Goal: Information Seeking & Learning: Find specific fact

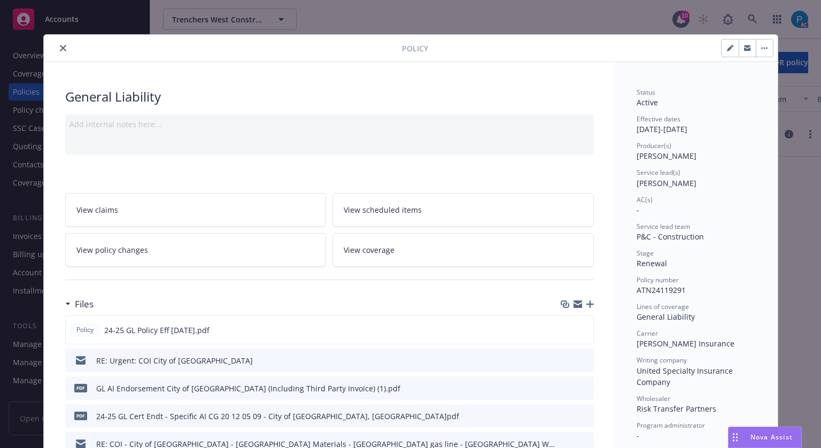
click at [60, 42] on button "close" at bounding box center [63, 48] width 13 height 13
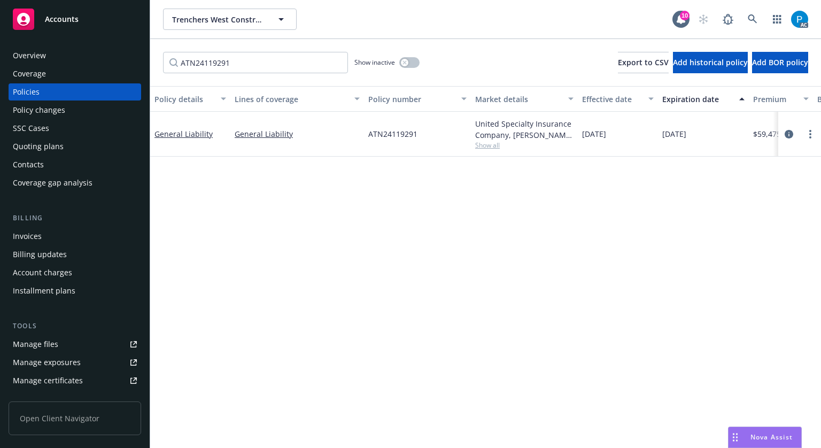
click at [71, 19] on span "Accounts" at bounding box center [62, 19] width 34 height 9
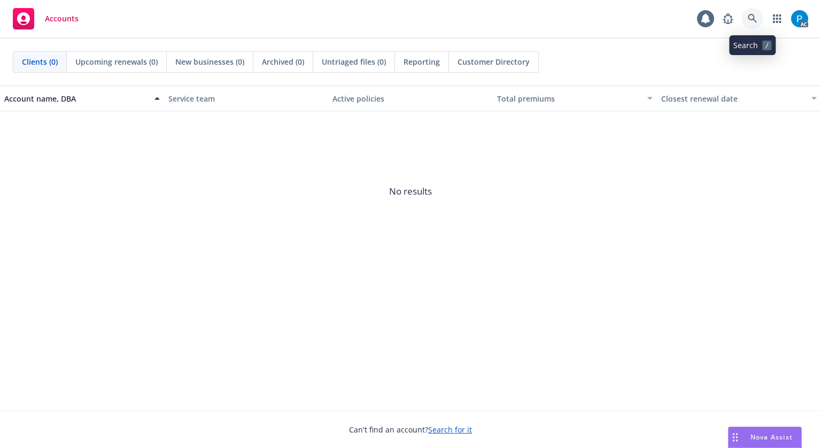
click at [757, 17] on link at bounding box center [752, 18] width 21 height 21
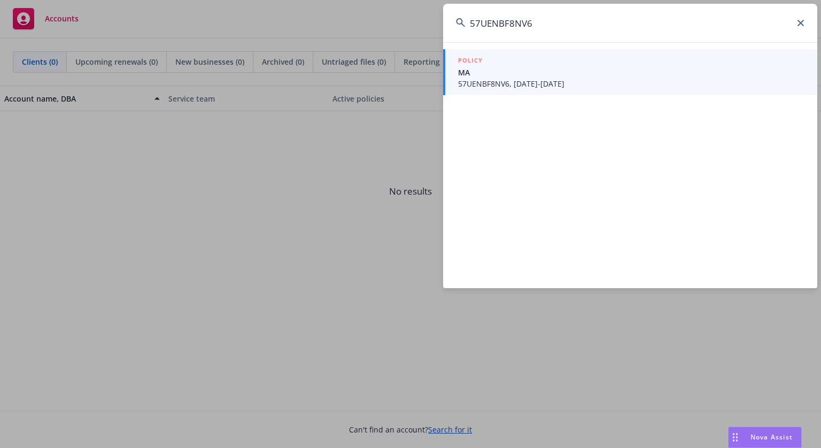
type input "57UENBF8NV6"
click at [559, 81] on span "57UENBF8NV6, 11/01/2024-11/01/2025" at bounding box center [631, 83] width 346 height 11
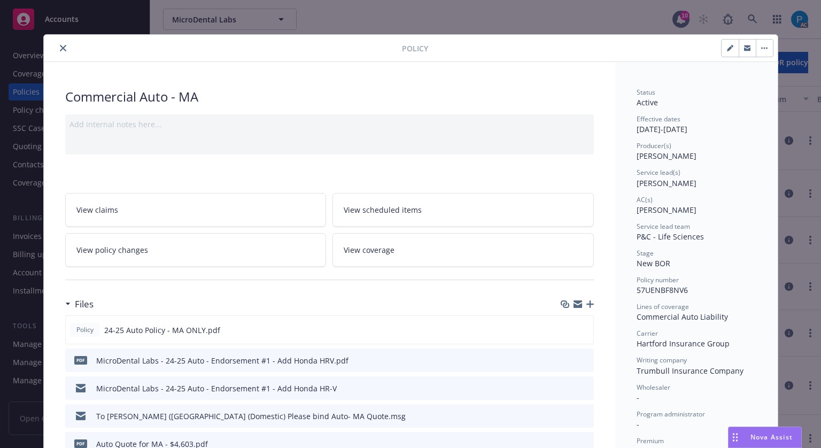
click at [57, 51] on button "close" at bounding box center [63, 48] width 13 height 13
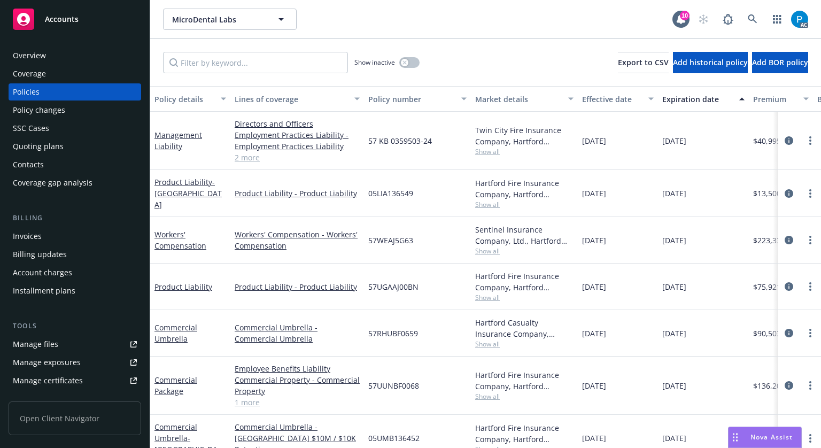
click at [42, 237] on div "Invoices" at bounding box center [75, 236] width 124 height 17
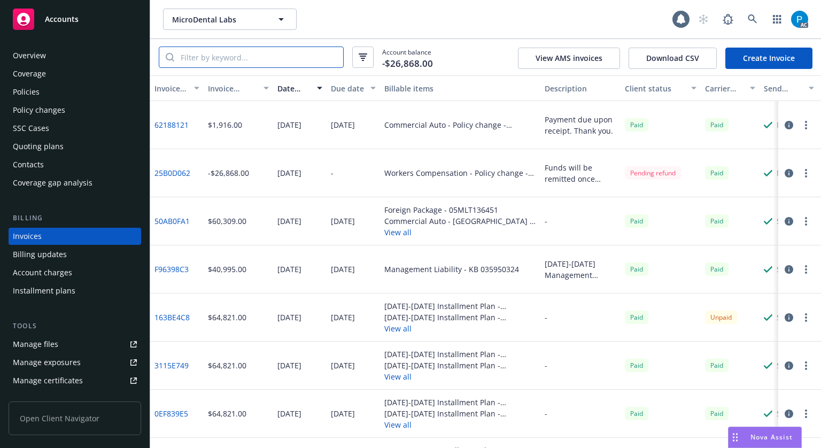
click at [285, 59] on input "search" at bounding box center [258, 57] width 169 height 20
paste input "57UENBF8NV6"
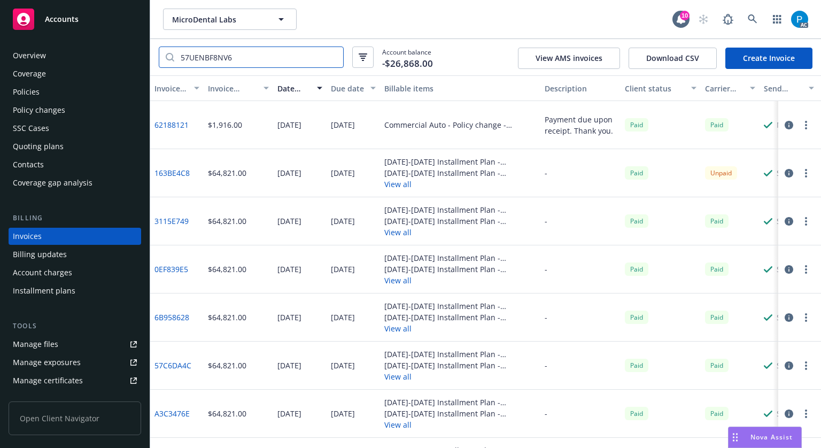
type input "57UENBF8NV6"
click at [784, 171] on icon "button" at bounding box center [788, 173] width 9 height 9
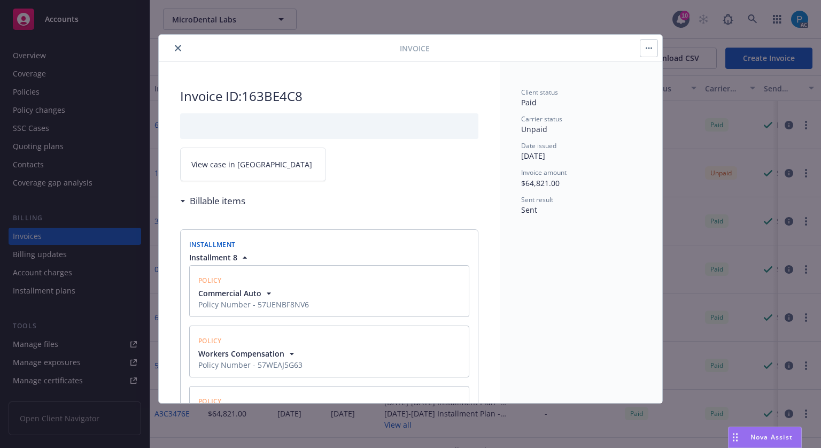
click at [240, 166] on span "View case in SSC" at bounding box center [251, 164] width 121 height 11
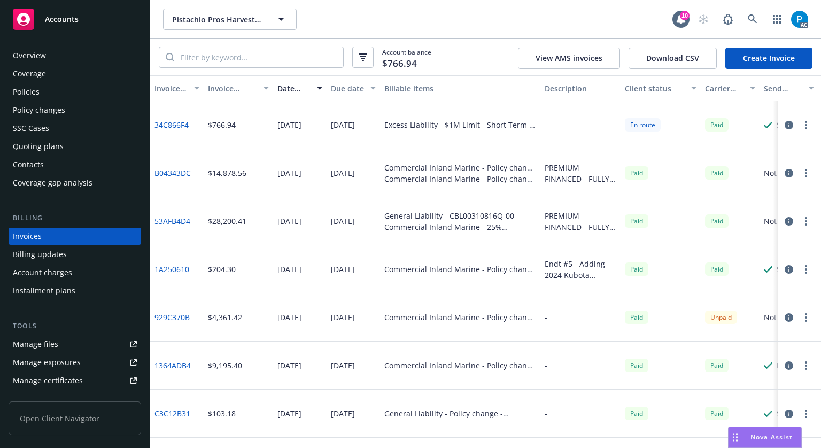
drag, startPoint x: 96, startPoint y: 19, endPoint x: 130, endPoint y: 25, distance: 35.3
click at [96, 19] on div "Accounts" at bounding box center [75, 19] width 124 height 21
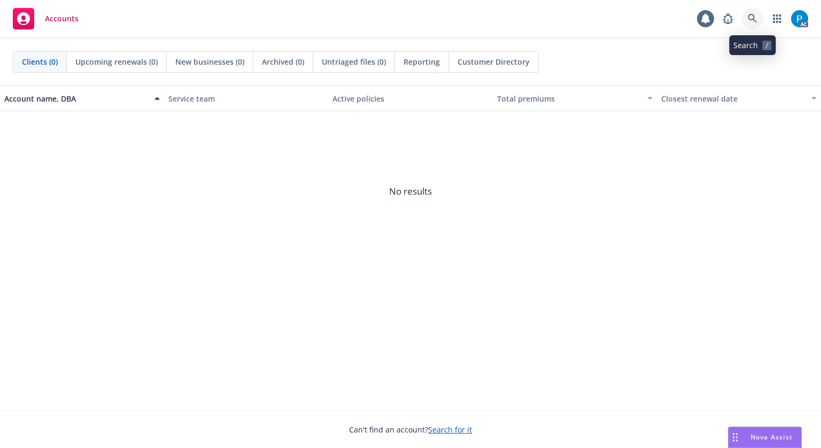
click at [751, 19] on icon at bounding box center [752, 19] width 10 height 10
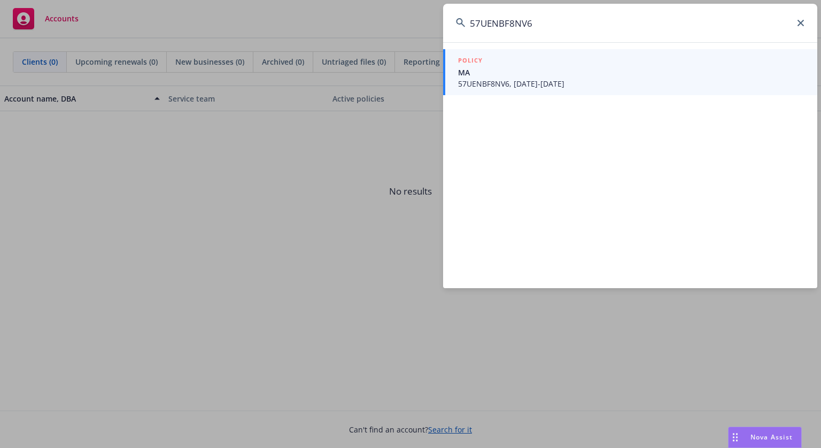
type input "57UENBF8NV6"
click at [580, 74] on span "MA" at bounding box center [631, 72] width 346 height 11
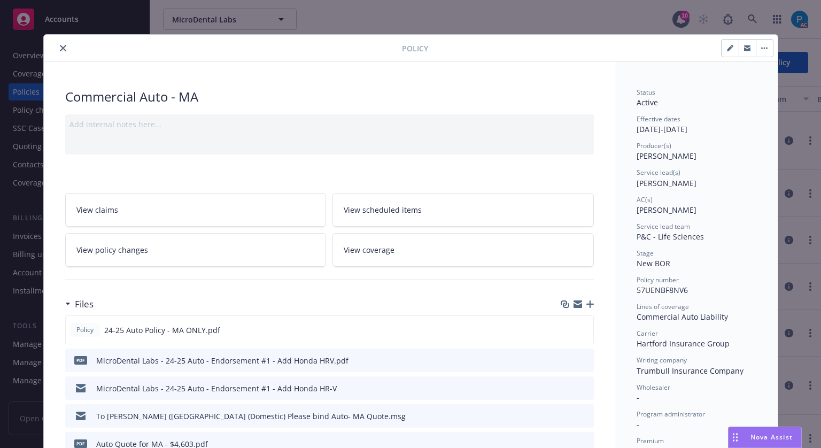
click at [63, 46] on button "close" at bounding box center [63, 48] width 13 height 13
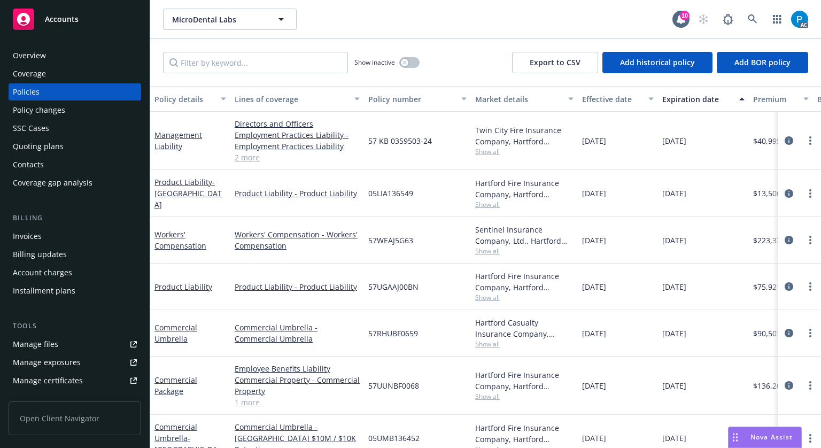
click at [34, 229] on div "Invoices" at bounding box center [27, 236] width 29 height 17
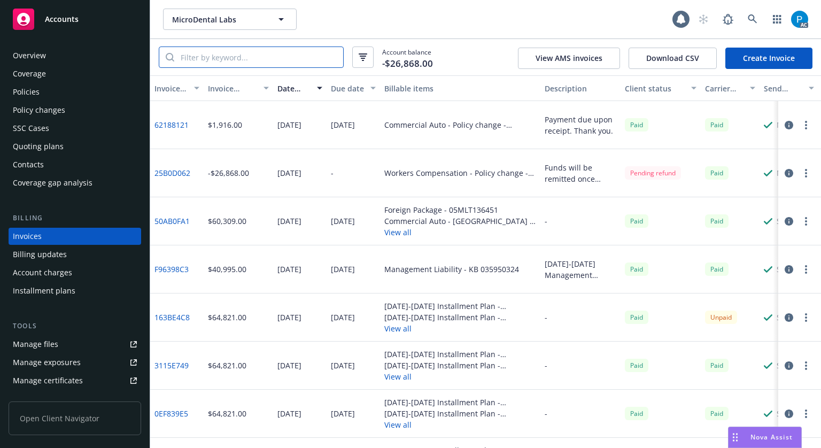
click at [260, 61] on input "search" at bounding box center [258, 57] width 169 height 20
paste input "57UENBF8NV6"
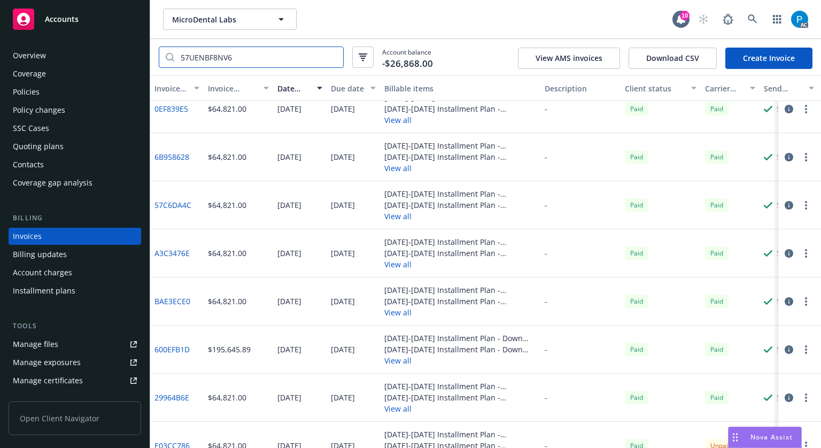
scroll to position [190, 0]
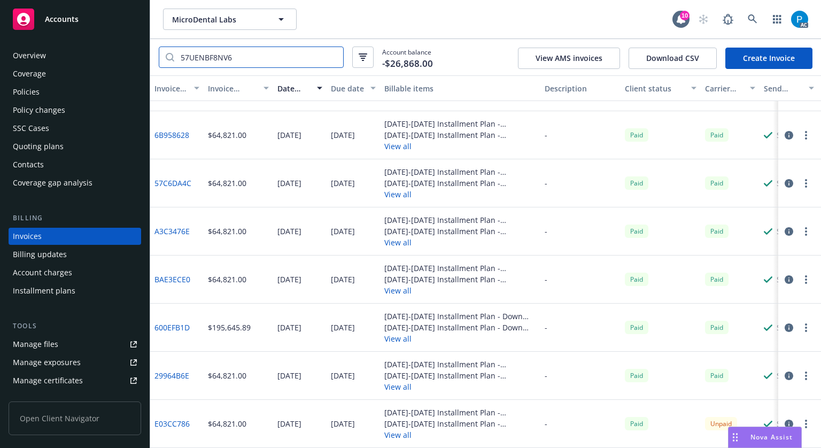
type input "57UENBF8NV6"
click at [784, 419] on icon "button" at bounding box center [788, 423] width 9 height 9
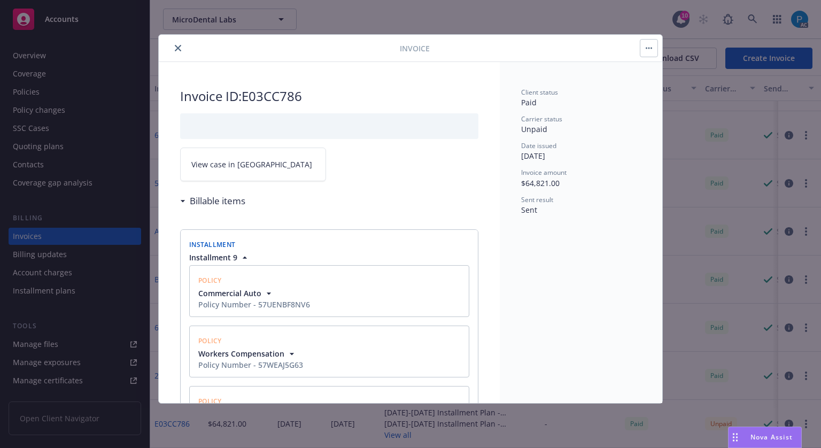
click at [259, 163] on link "View case in SSC" at bounding box center [253, 164] width 146 height 34
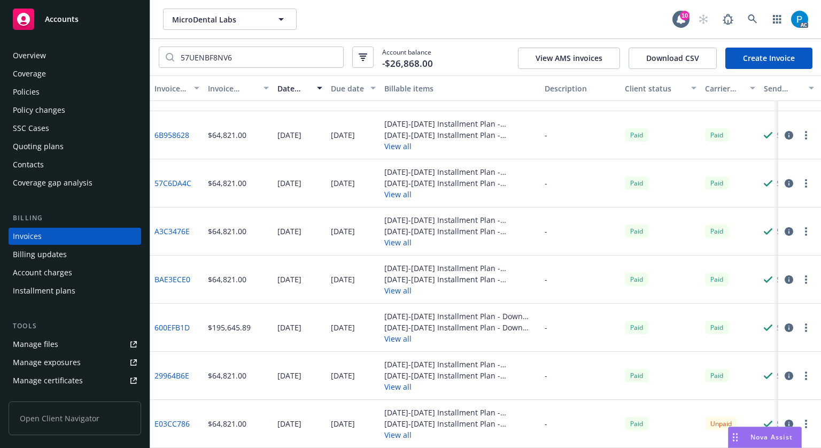
click at [95, 22] on div "Accounts" at bounding box center [75, 19] width 124 height 21
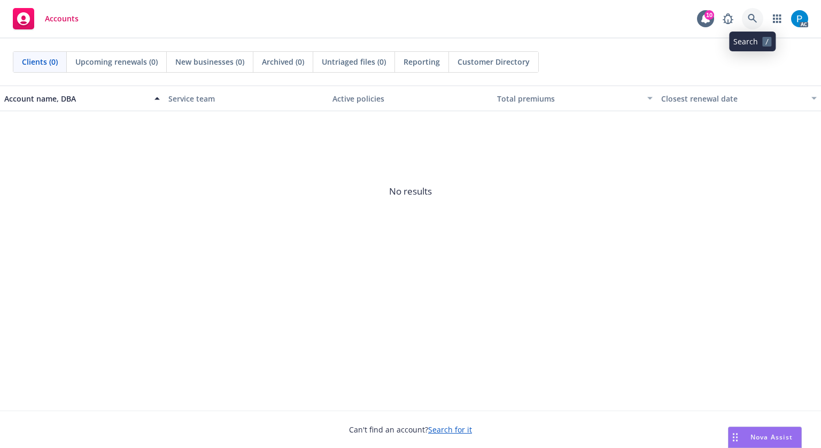
click at [756, 15] on icon at bounding box center [752, 19] width 10 height 10
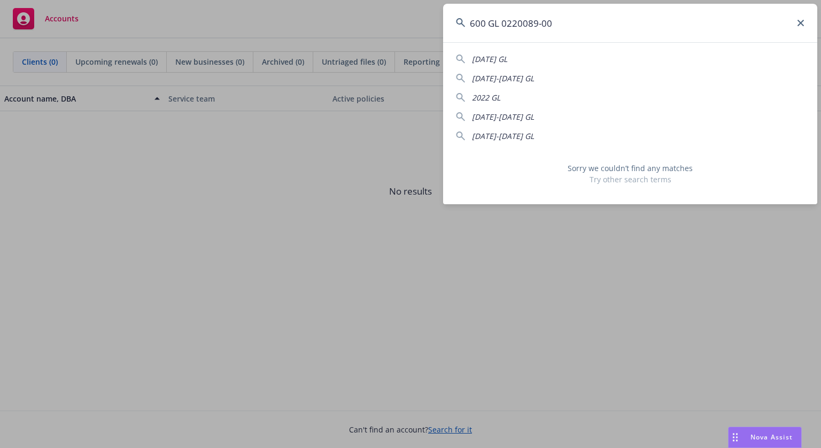
click at [574, 20] on input "600 GL 0220089-00" at bounding box center [630, 23] width 374 height 38
paste input "BEX09604927-01"
type input "BEX09604927-01"
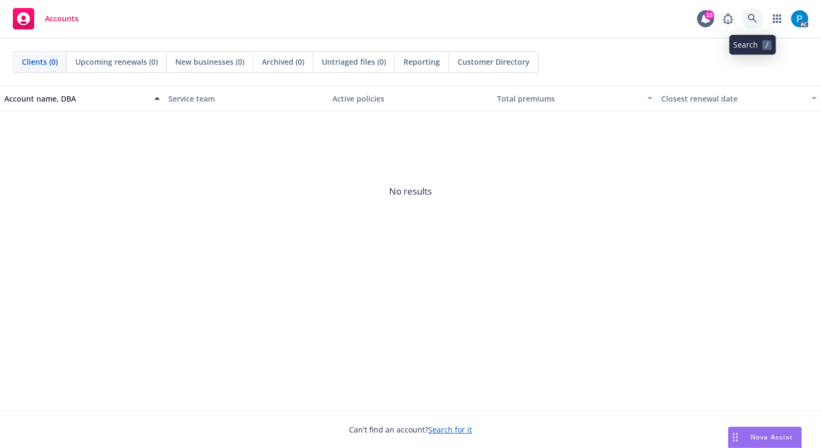
click at [746, 22] on link at bounding box center [752, 18] width 21 height 21
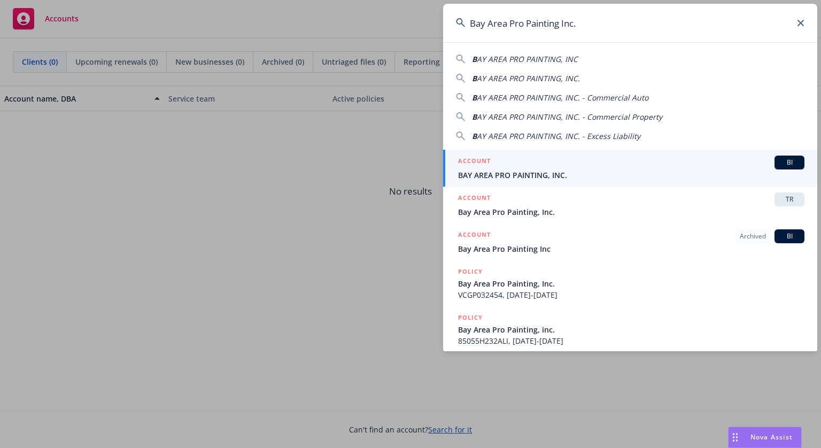
type input "Bay Area Pro Painting Inc."
click at [543, 171] on span "BAY AREA PRO PAINTING, INC." at bounding box center [631, 174] width 346 height 11
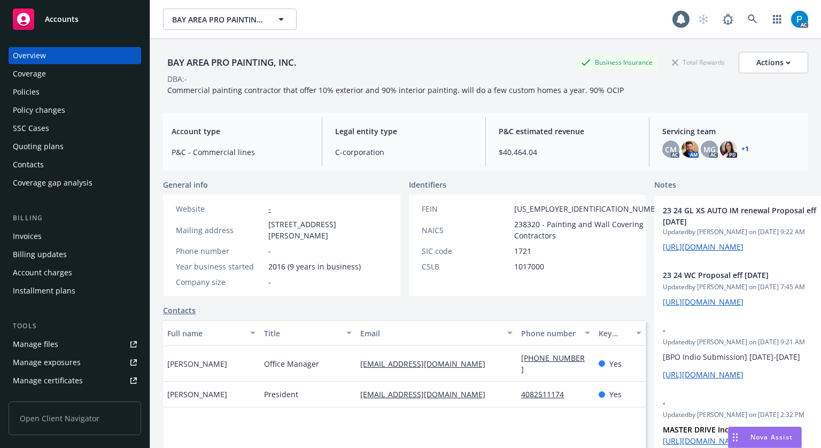
click at [36, 231] on div "Invoices" at bounding box center [27, 236] width 29 height 17
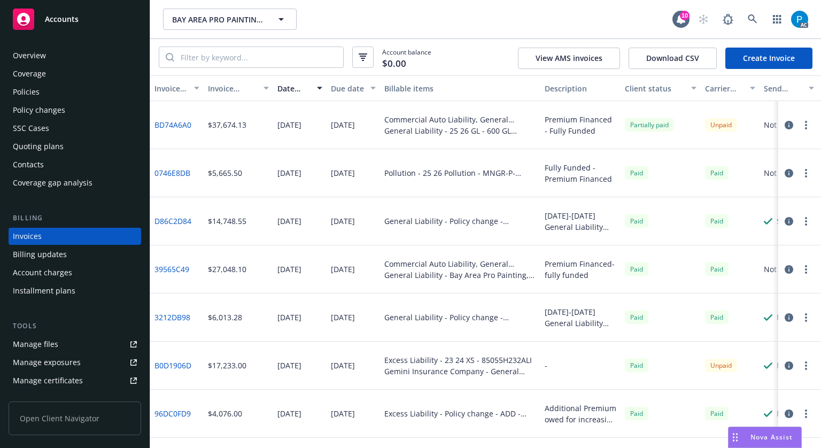
click at [784, 126] on icon "button" at bounding box center [788, 125] width 9 height 9
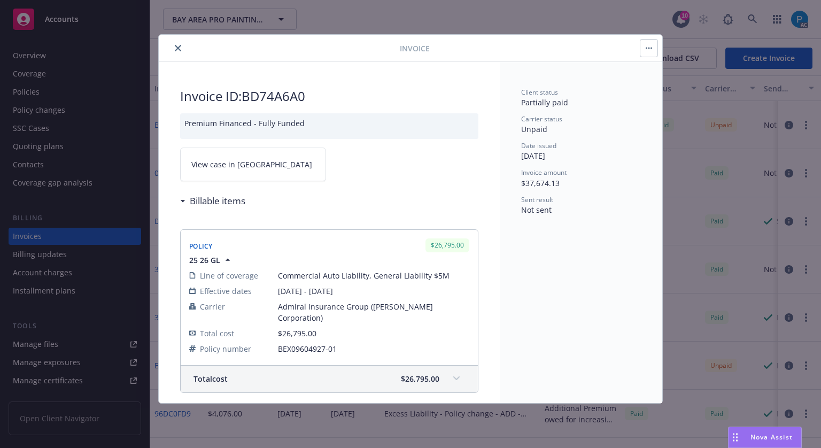
click at [255, 165] on link "View case in SSC" at bounding box center [253, 164] width 146 height 34
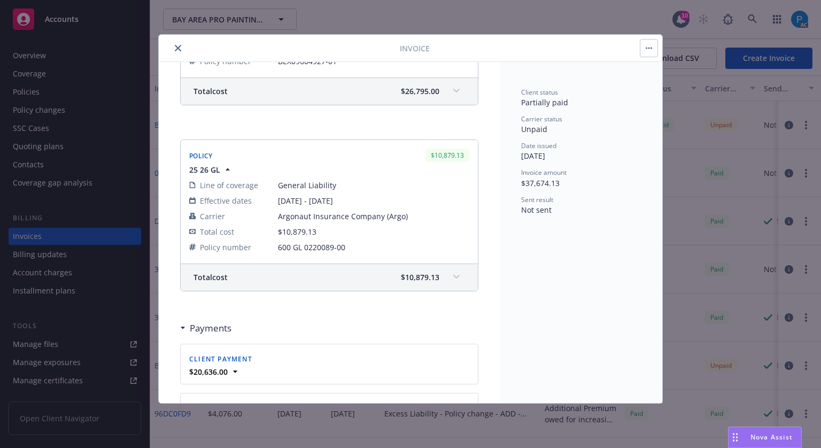
scroll to position [418, 0]
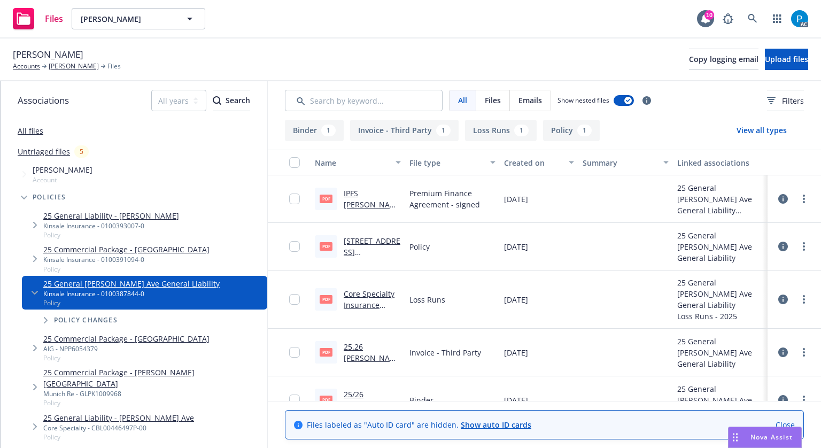
click at [361, 347] on link "25.26 [PERSON_NAME] Ave Invoice.pdf" at bounding box center [370, 363] width 53 height 44
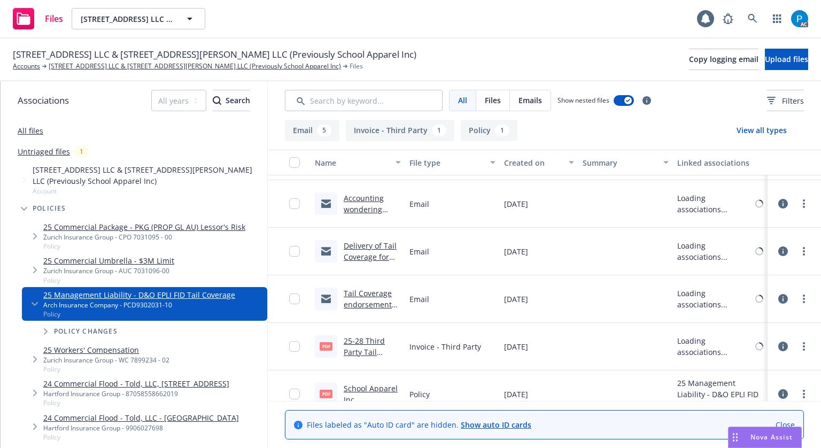
scroll to position [106, 0]
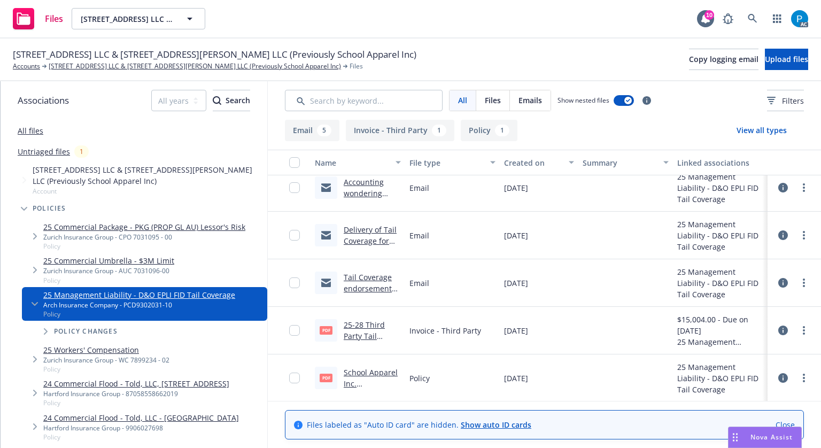
click at [369, 326] on link "25-28 Third Party Tail Coverage Invoice .Pdf" at bounding box center [364, 341] width 41 height 44
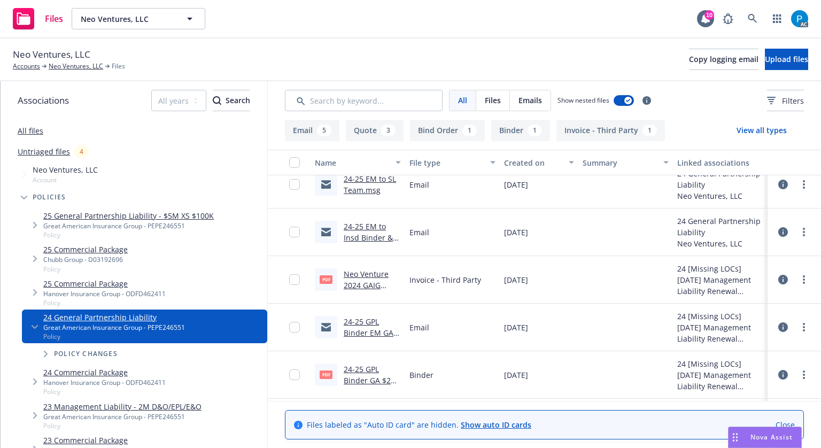
scroll to position [160, 0]
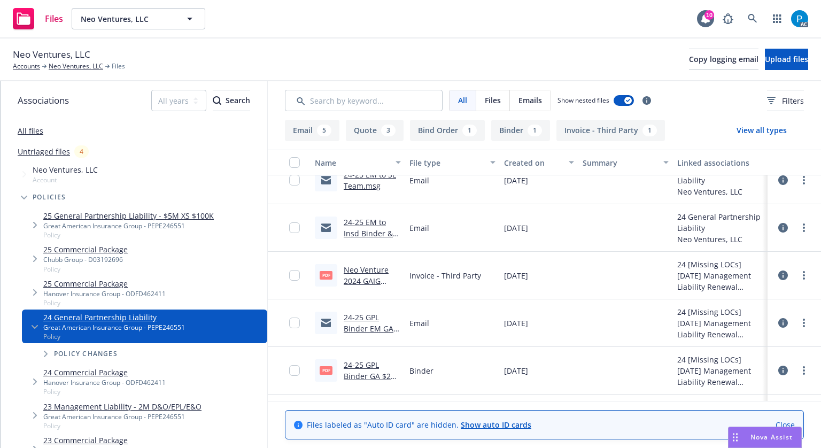
click at [356, 272] on link "Neo Venture 2024 GAIG Binder.pdf" at bounding box center [366, 280] width 45 height 33
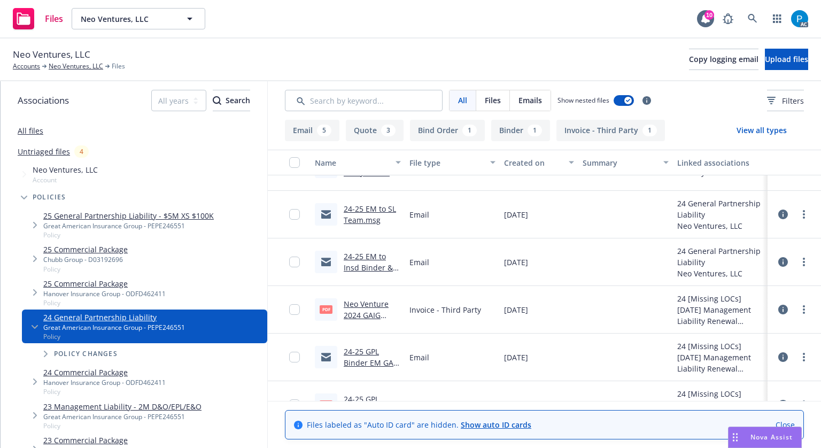
scroll to position [0, 0]
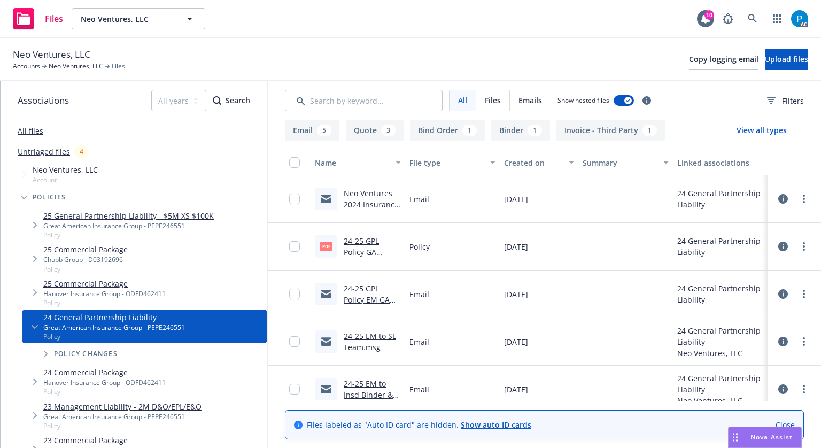
click at [353, 249] on link "24-25 GPL Policy GA $2M.pdf" at bounding box center [361, 252] width 35 height 33
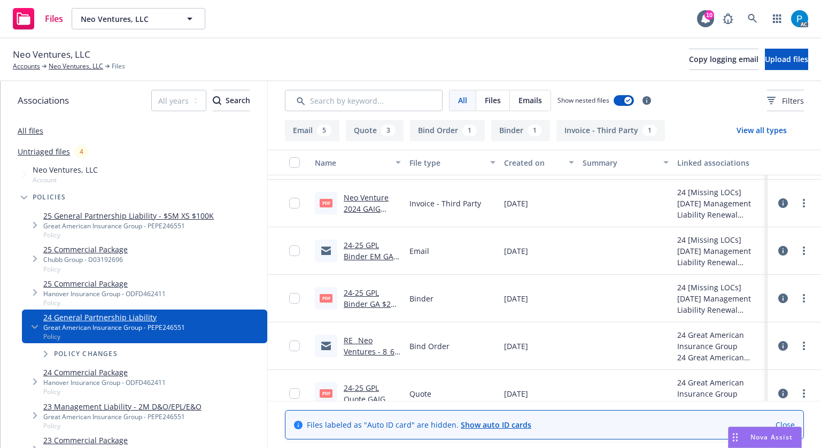
scroll to position [267, 0]
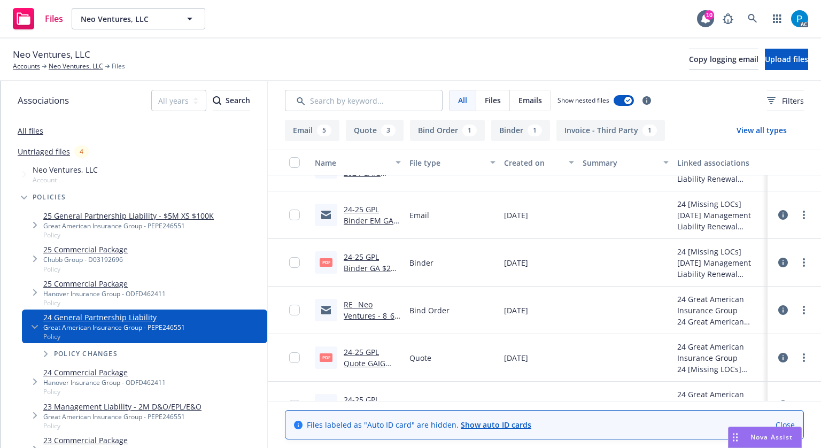
click at [363, 273] on div "24-25 GPL Binder GA $2M XS $100K.pdf" at bounding box center [372, 262] width 57 height 22
click at [350, 267] on link "24-25 GPL Binder GA $2M XS $100K.pdf" at bounding box center [371, 268] width 54 height 33
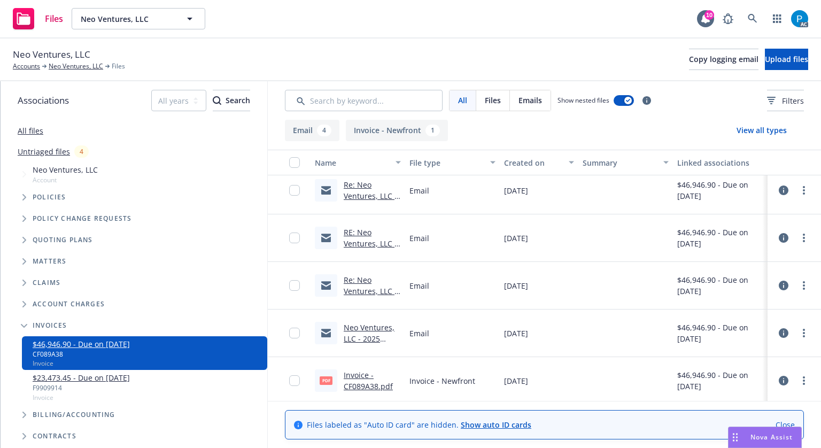
scroll to position [11, 0]
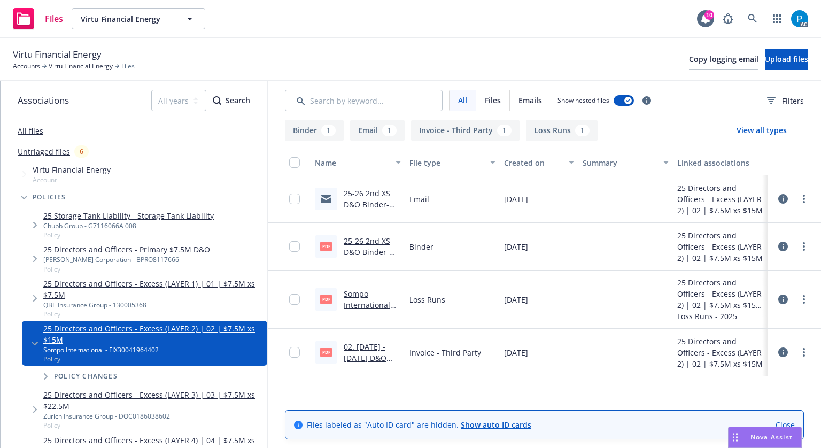
click at [362, 251] on link "25-26 2nd XS D&O Binder- Sompo.PDF" at bounding box center [367, 252] width 46 height 33
click at [350, 293] on link "Sompo International Holdings Ltd. Crime D&O EPLI FIDLI 2023 - 2025 Loss Runs - …" at bounding box center [372, 332] width 57 height 89
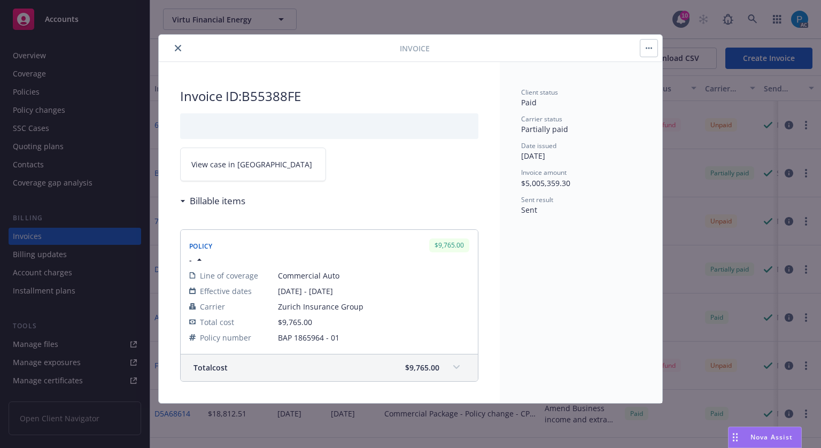
scroll to position [2113, 0]
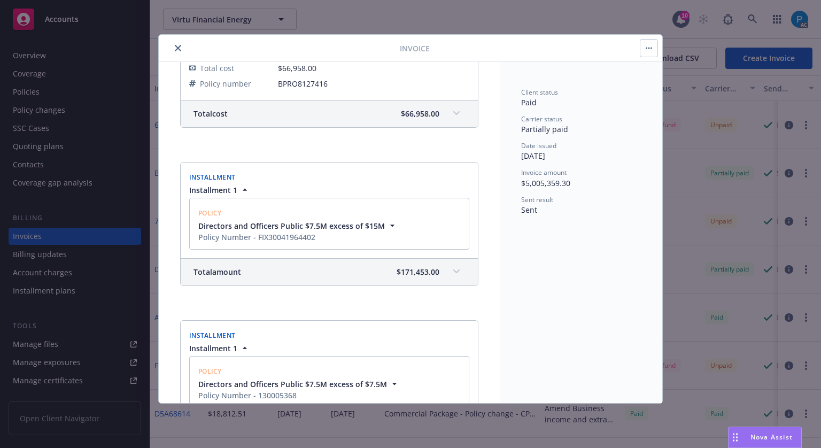
click at [437, 264] on div "Total amount $171,453.00" at bounding box center [329, 272] width 297 height 27
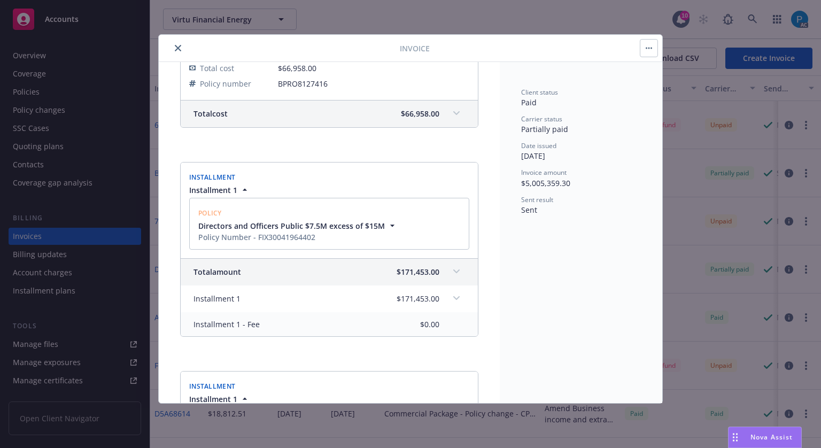
click at [437, 264] on div "Total amount $171,453.00" at bounding box center [329, 272] width 297 height 27
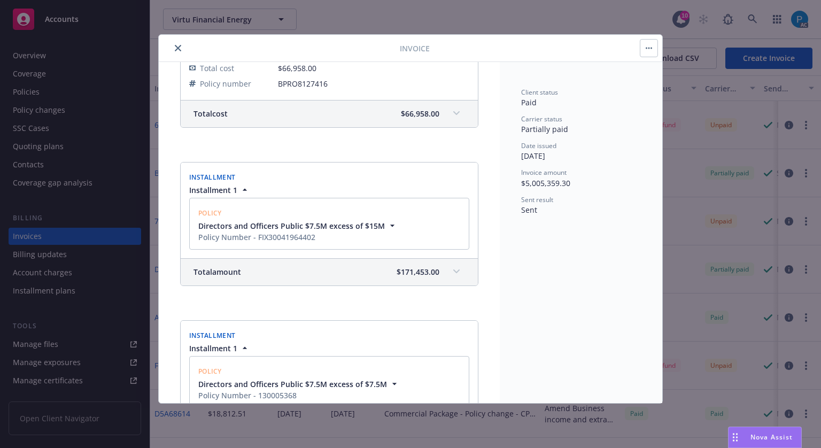
click at [437, 264] on div "Total amount $171,453.00" at bounding box center [329, 272] width 297 height 27
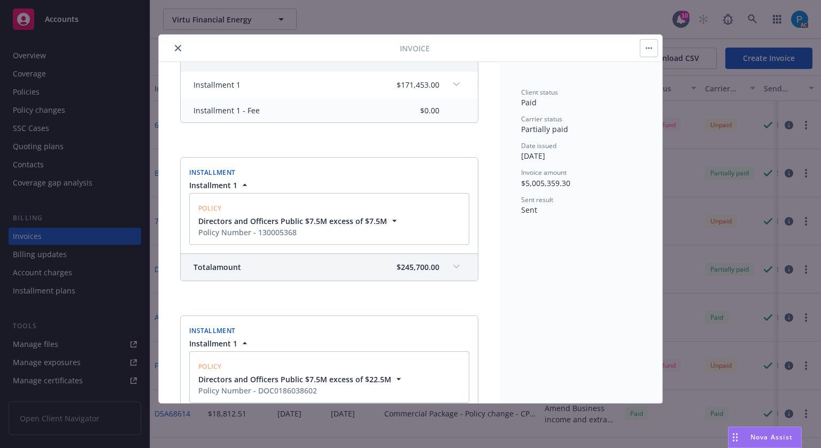
scroll to position [2060, 0]
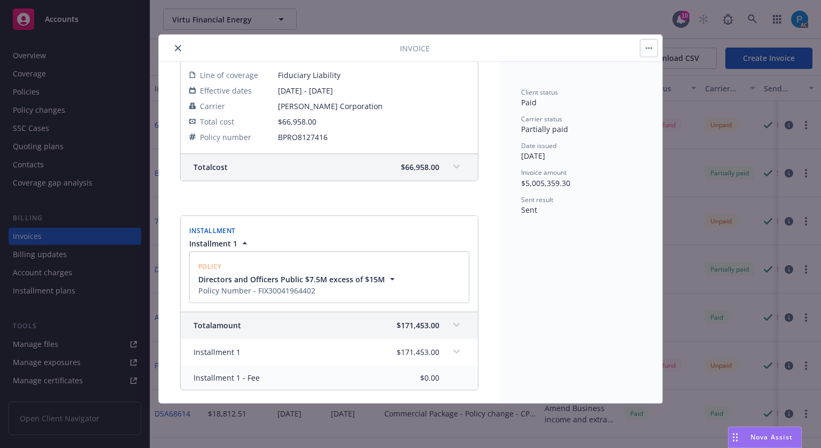
click at [70, 19] on div "Invoice Invoice ID: B55388FE View case in SSC Billable items Policy $9,765.00 -…" at bounding box center [410, 224] width 821 height 448
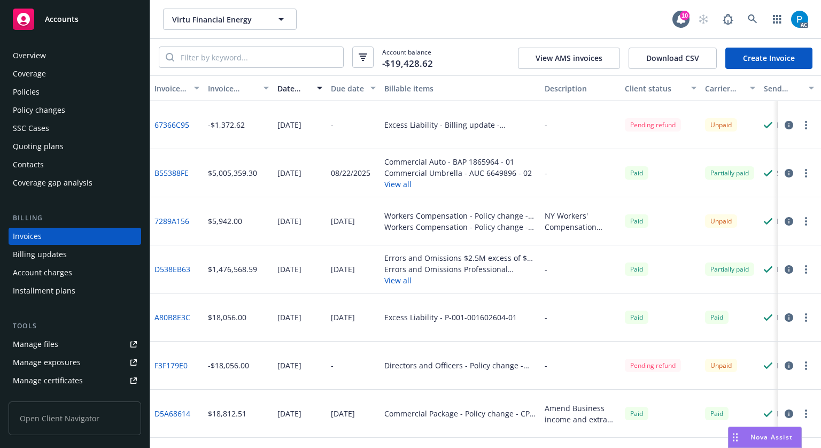
click at [70, 19] on span "Accounts" at bounding box center [62, 19] width 34 height 9
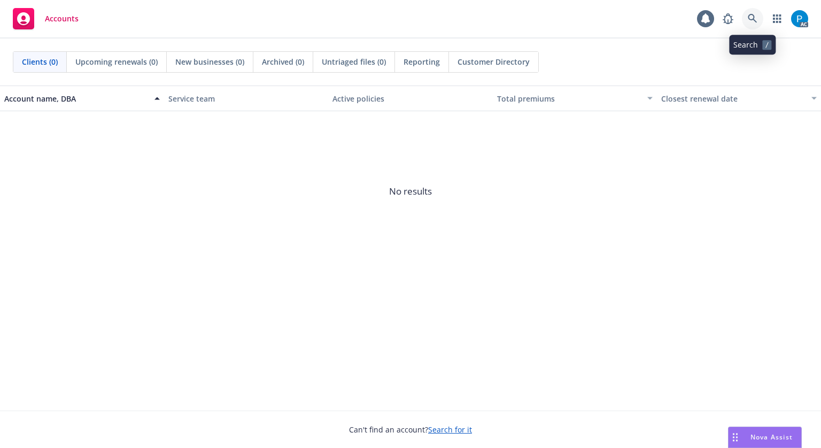
click at [758, 17] on link at bounding box center [752, 18] width 21 height 21
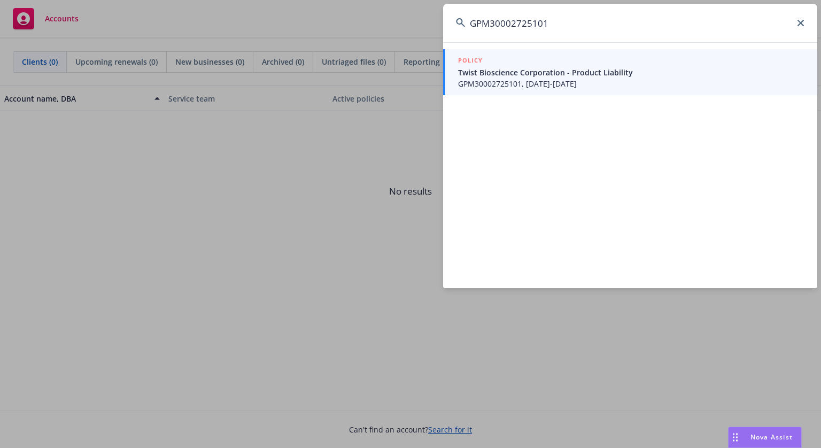
type input "GPM30002725101"
click at [541, 83] on span "GPM30002725101, 07/10/2025-07/10/2026" at bounding box center [631, 83] width 346 height 11
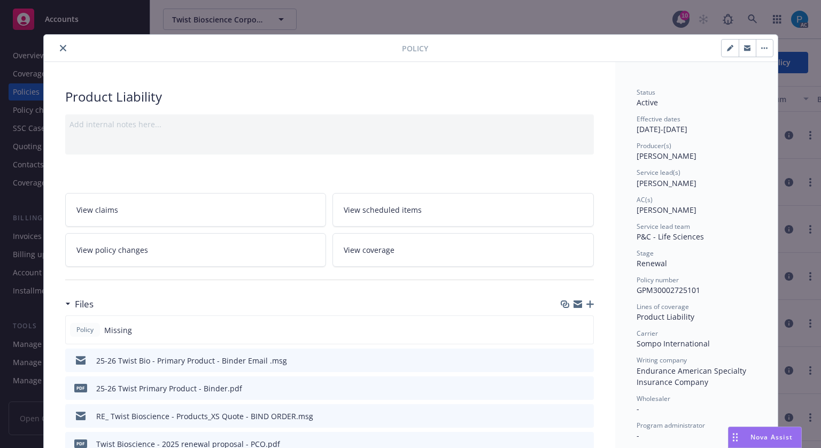
click at [60, 45] on icon "close" at bounding box center [63, 48] width 6 height 6
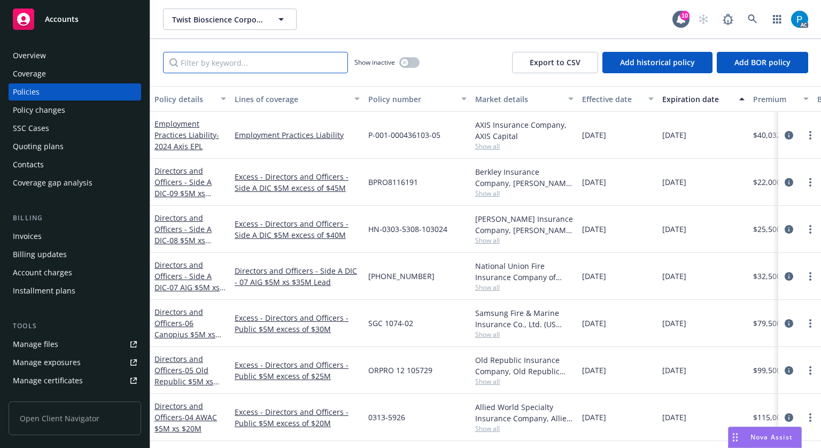
click at [239, 61] on input "Filter by keyword..." at bounding box center [255, 62] width 185 height 21
paste input "LUM0064236601"
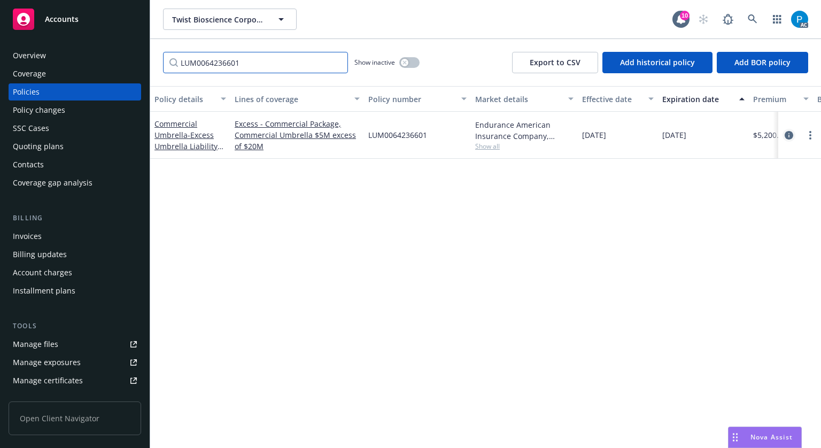
type input "LUM0064236601"
click at [784, 134] on icon "circleInformation" at bounding box center [788, 135] width 9 height 9
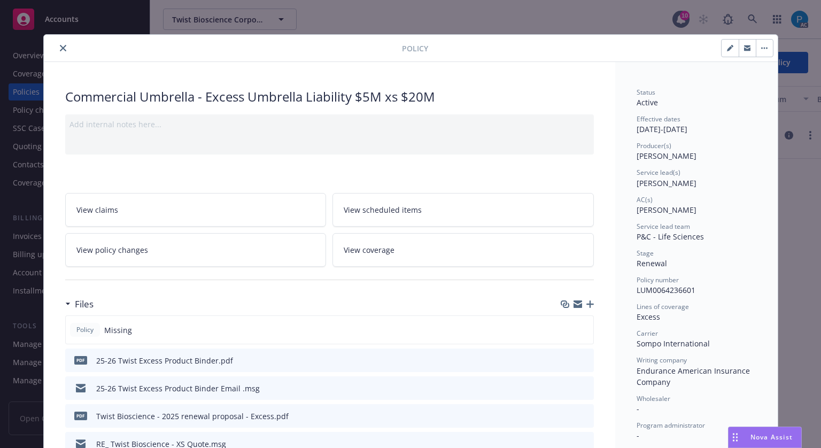
scroll to position [214, 0]
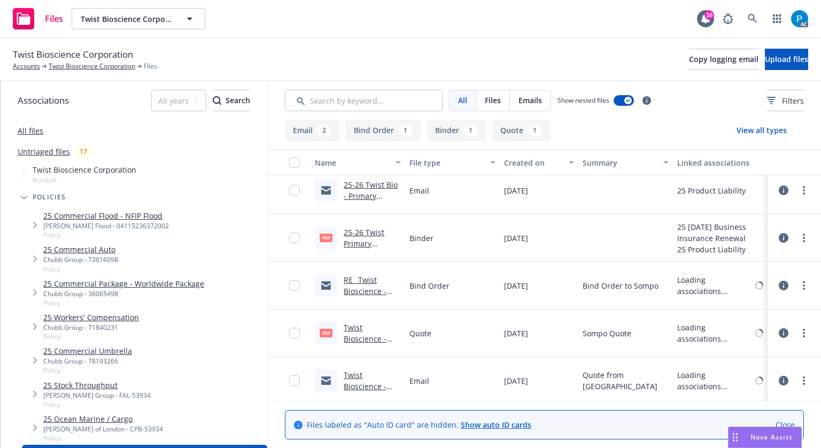
scroll to position [11, 0]
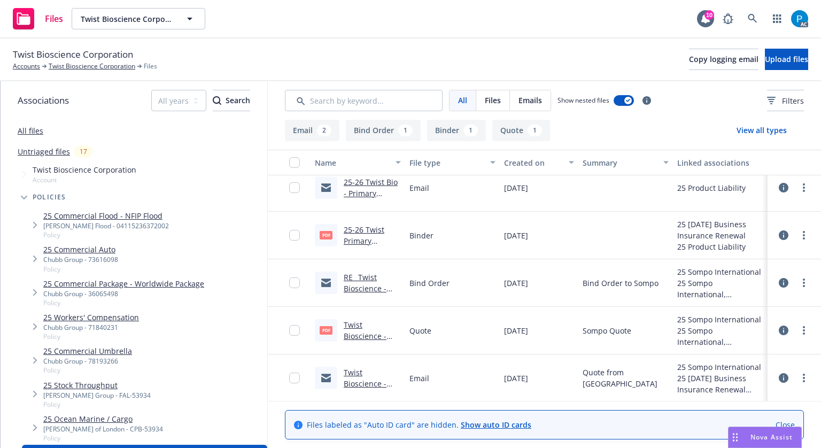
click at [357, 237] on link "25-26 Twist Primary Product - Binder.pdf" at bounding box center [364, 246] width 41 height 44
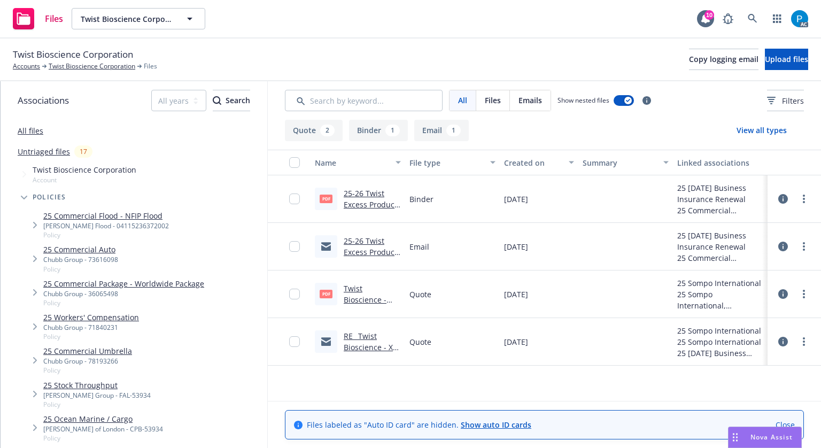
click at [361, 199] on link "25-26 Twist Excess Product Binder.pdf" at bounding box center [370, 204] width 53 height 33
